Goal: Navigation & Orientation: Find specific page/section

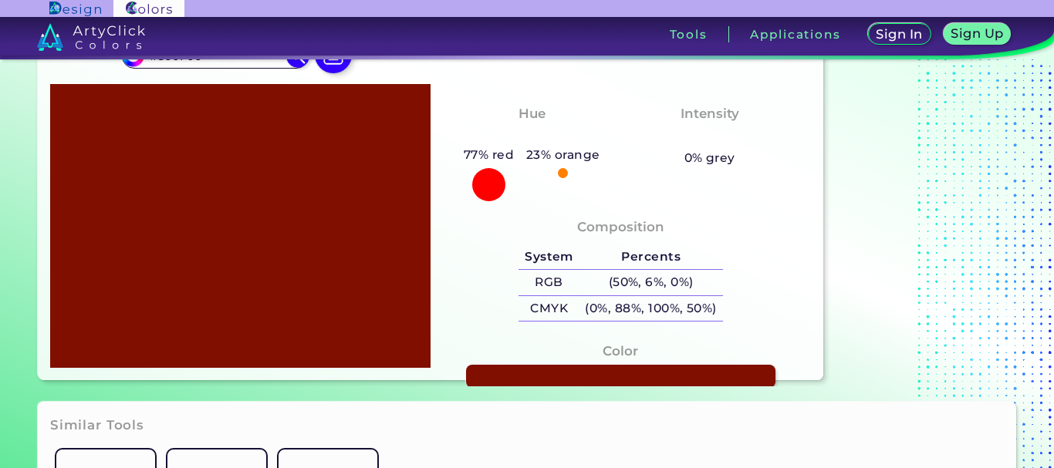
scroll to position [154, 0]
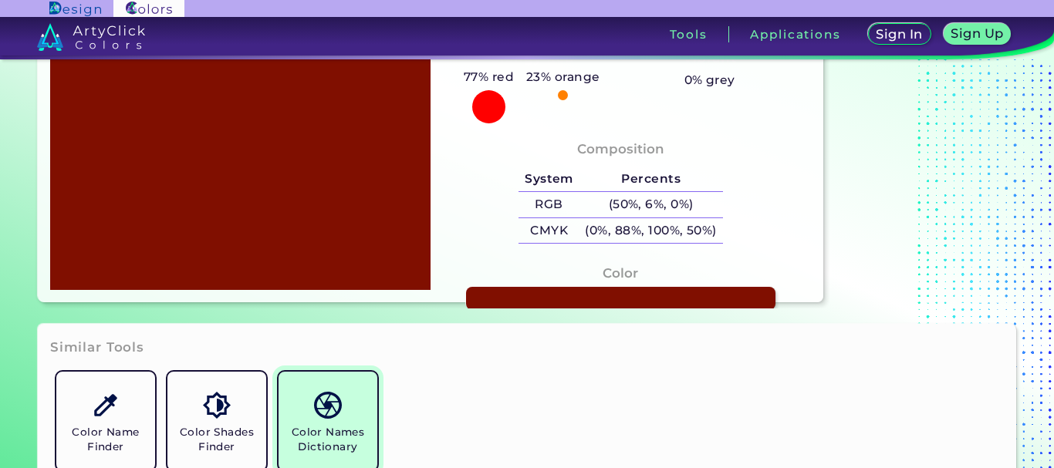
click at [333, 402] on img at bounding box center [327, 405] width 27 height 27
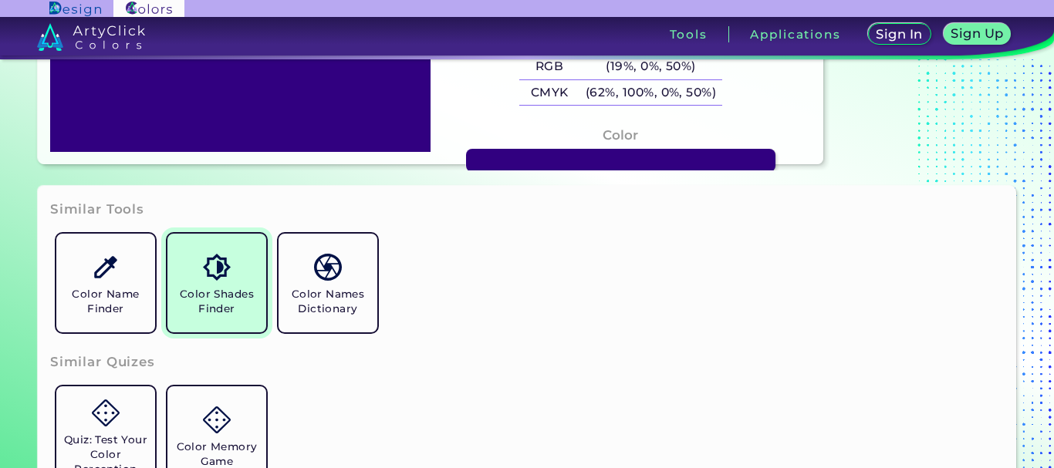
scroll to position [309, 0]
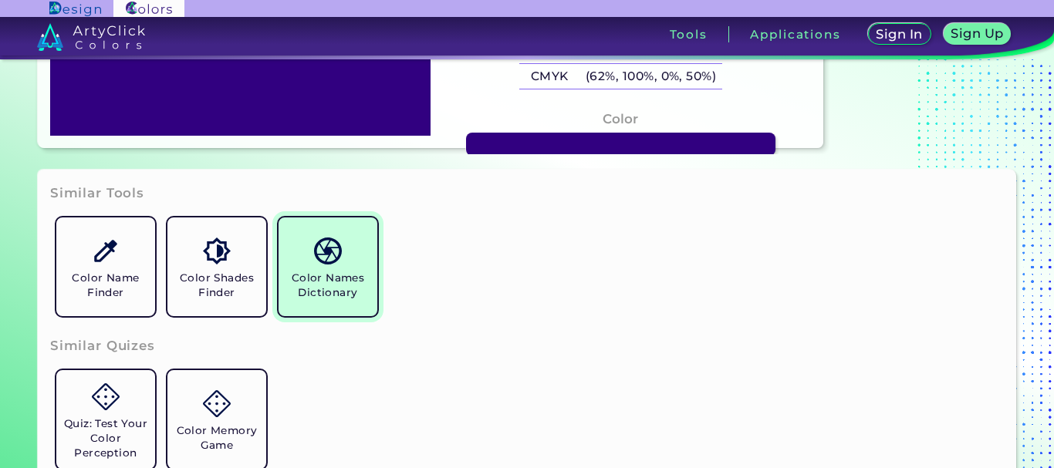
click at [328, 280] on h5 "Color Names Dictionary" at bounding box center [328, 285] width 86 height 29
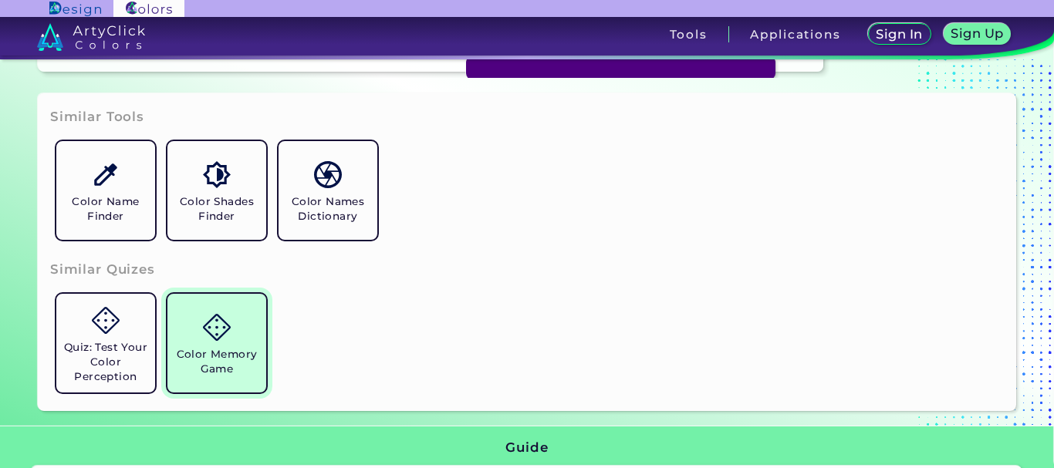
scroll to position [386, 0]
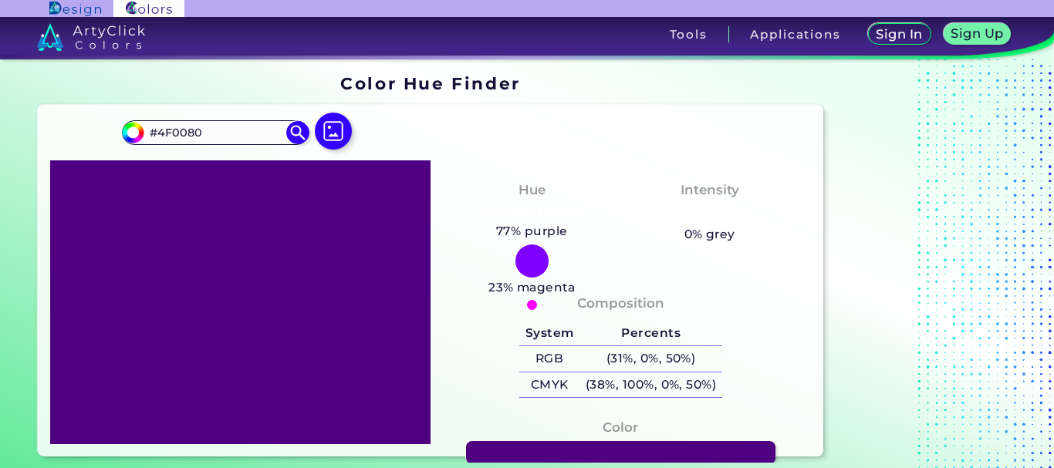
scroll to position [386, 0]
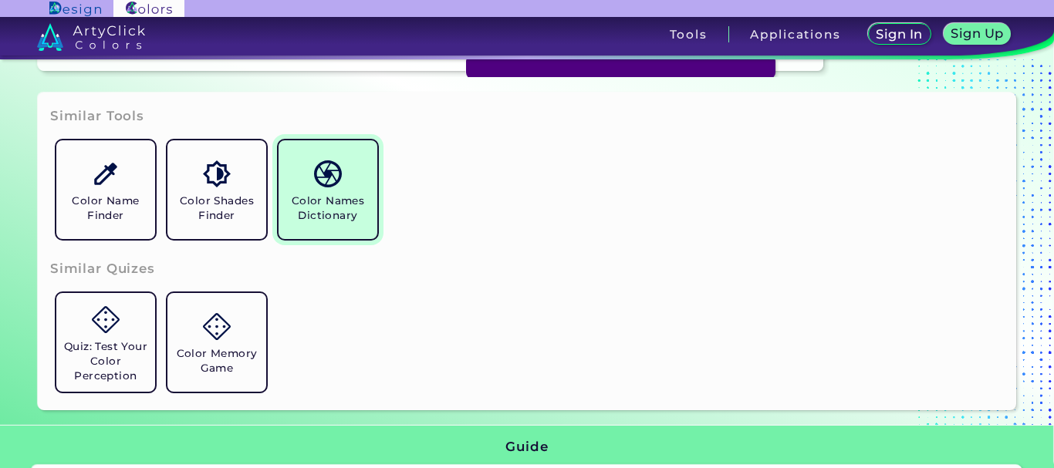
click at [326, 188] on link "Color Names Dictionary" at bounding box center [327, 189] width 111 height 111
